Goal: Task Accomplishment & Management: Complete application form

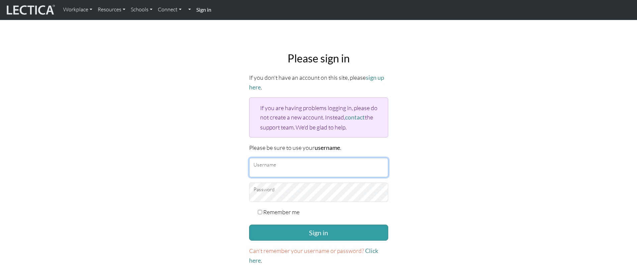
type input "srirambala@google.com"
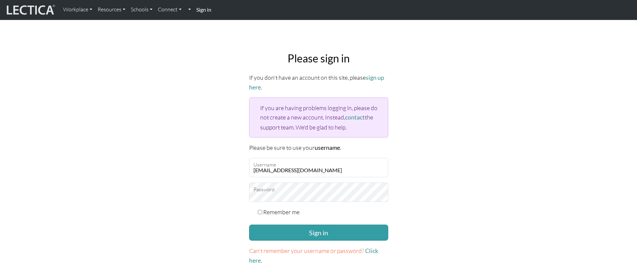
click at [29, 12] on img at bounding box center [30, 10] width 50 height 13
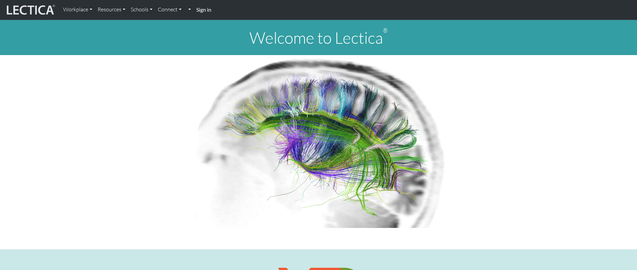
click at [209, 9] on strong "Sign in" at bounding box center [203, 9] width 15 height 6
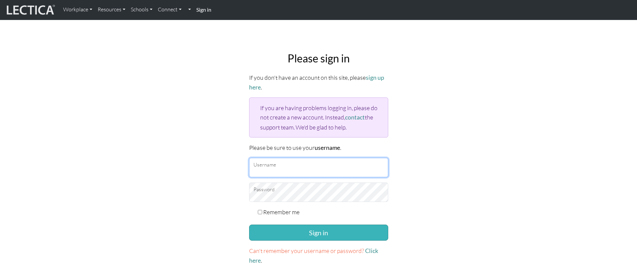
type input "[EMAIL_ADDRESS][DOMAIN_NAME]"
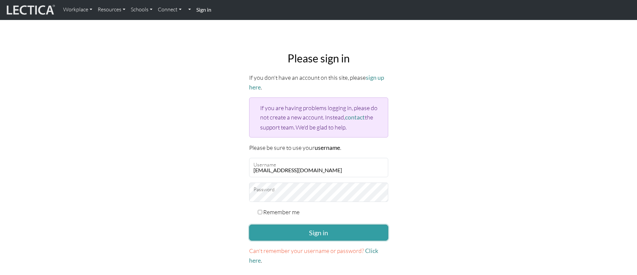
drag, startPoint x: 307, startPoint y: 227, endPoint x: 305, endPoint y: 222, distance: 5.7
click at [306, 226] on button "Sign in" at bounding box center [318, 233] width 139 height 16
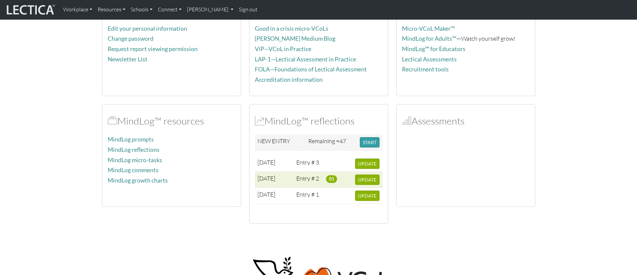
scroll to position [75, 0]
click at [369, 182] on span "UPDATE" at bounding box center [367, 180] width 18 height 6
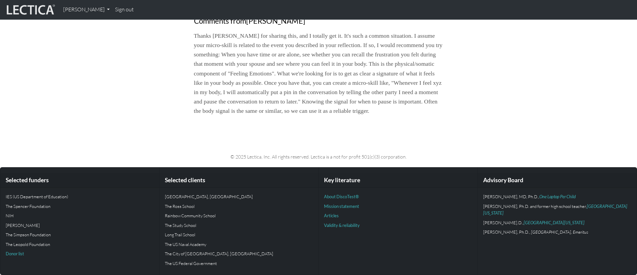
scroll to position [482, 0]
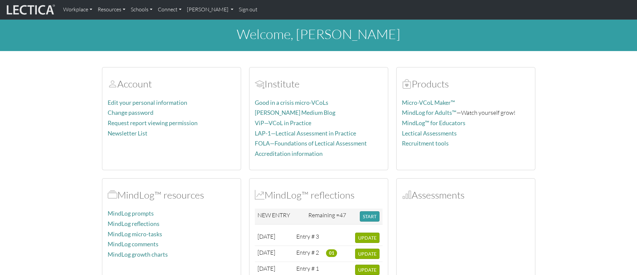
scroll to position [75, 0]
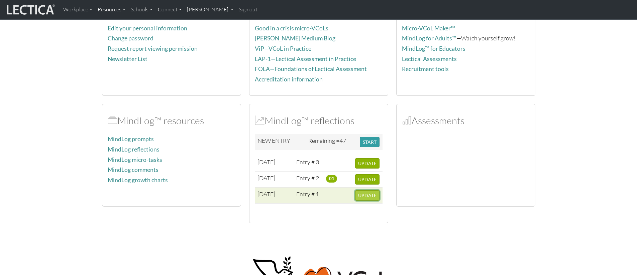
click at [369, 192] on button "UPDATE" at bounding box center [367, 196] width 24 height 10
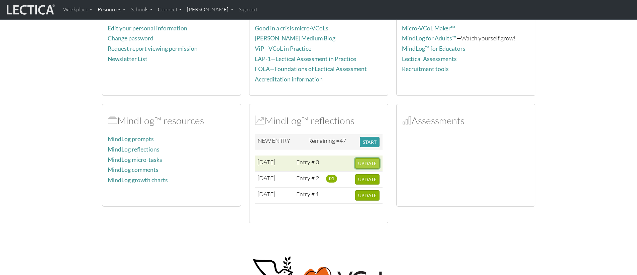
click at [369, 159] on button "UPDATE" at bounding box center [367, 163] width 24 height 10
click at [371, 164] on span "UPDATE" at bounding box center [367, 164] width 18 height 6
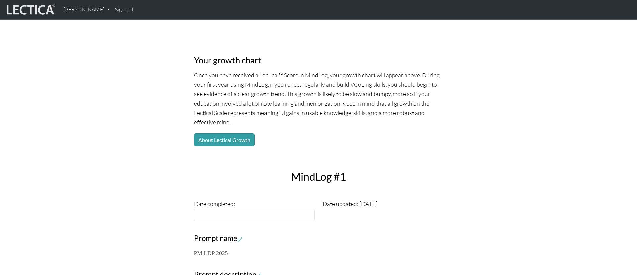
scroll to position [42, 0]
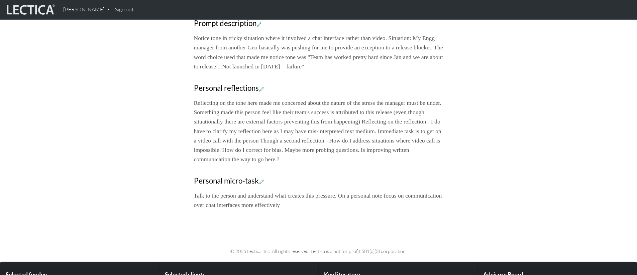
scroll to position [299, 0]
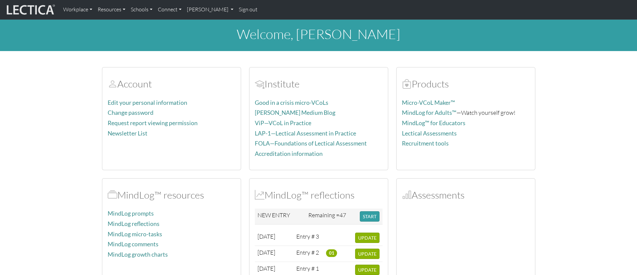
scroll to position [75, 0]
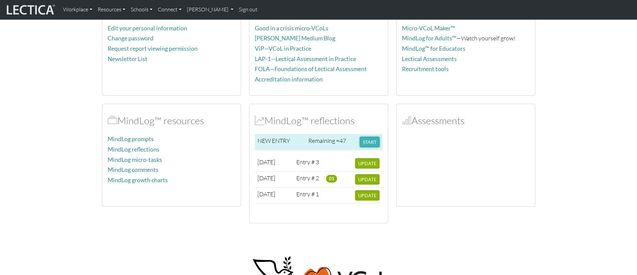
click at [374, 139] on button "START" at bounding box center [370, 142] width 20 height 10
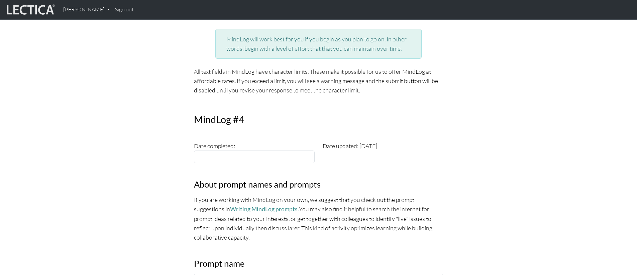
scroll to position [131, 0]
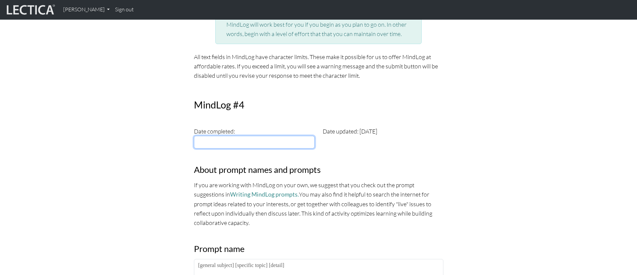
type input "2025-10-01"
click at [289, 139] on input "2025-10-01" at bounding box center [254, 142] width 121 height 13
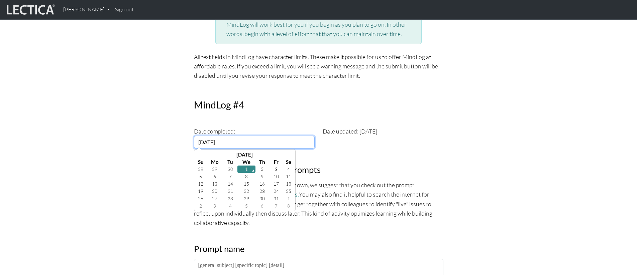
click at [243, 169] on td "1" at bounding box center [246, 169] width 18 height 7
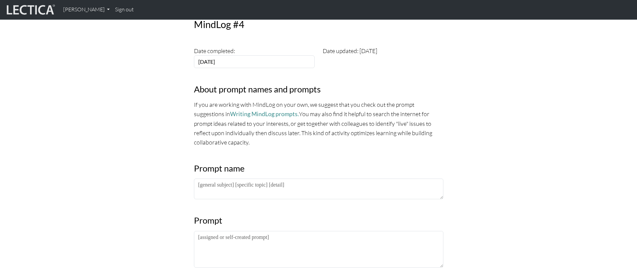
scroll to position [216, 0]
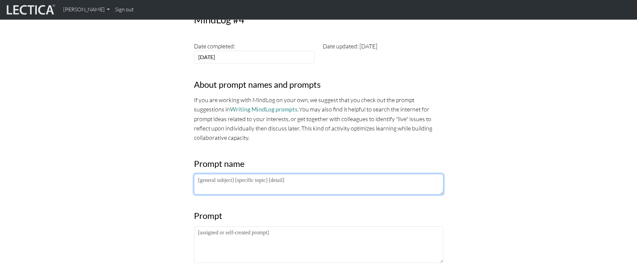
click at [211, 182] on textarea at bounding box center [318, 184] width 249 height 21
type textarea "Avoiding Rumination"
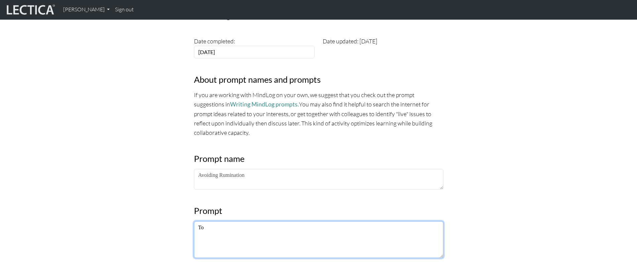
scroll to position [215, 0]
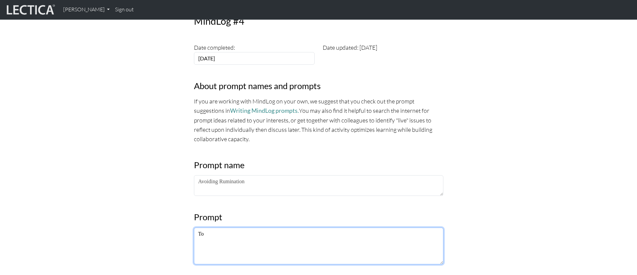
type textarea "To"
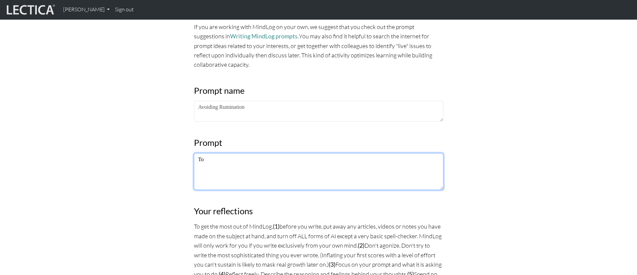
scroll to position [311, 0]
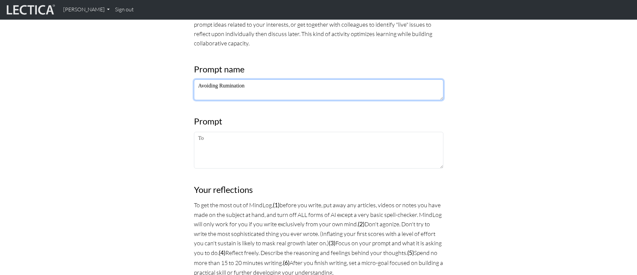
drag, startPoint x: 272, startPoint y: 88, endPoint x: 154, endPoint y: 77, distance: 118.5
click at [154, 77] on div "MindLog is a tool for reflecting on and learning from life experience. It's des…" at bounding box center [318, 203] width 441 height 849
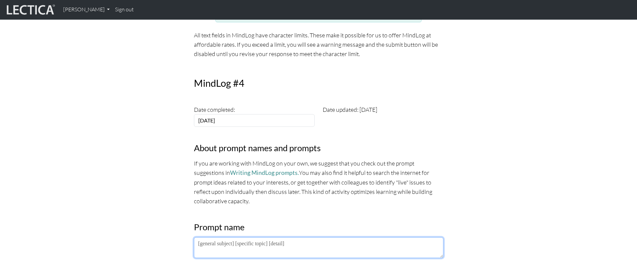
scroll to position [133, 0]
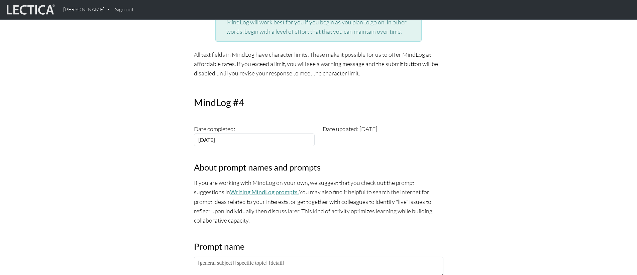
click at [232, 190] on link "Writing MindLog prompts." at bounding box center [264, 192] width 69 height 7
